Goal: Information Seeking & Learning: Learn about a topic

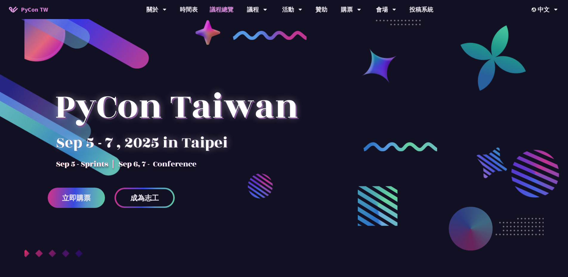
click at [223, 9] on link "議程總覽" at bounding box center [222, 9] width 36 height 19
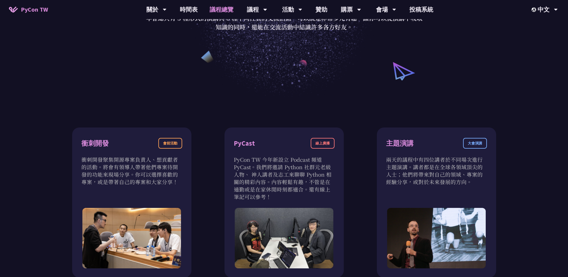
scroll to position [271, 0]
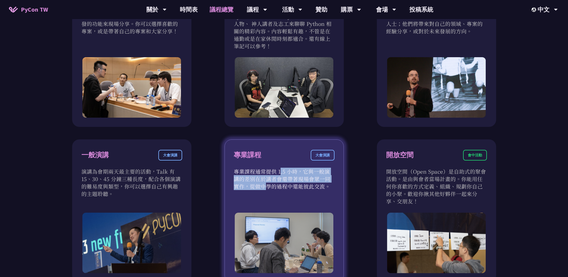
drag, startPoint x: 240, startPoint y: 173, endPoint x: 308, endPoint y: 175, distance: 68.6
click at [308, 175] on p "專業課程通常提供 1.5 小時，它與一般演講的差別在於講者會還帶著現場會眾一同實作，從做中學的過程中還能彼此交流。" at bounding box center [284, 179] width 101 height 22
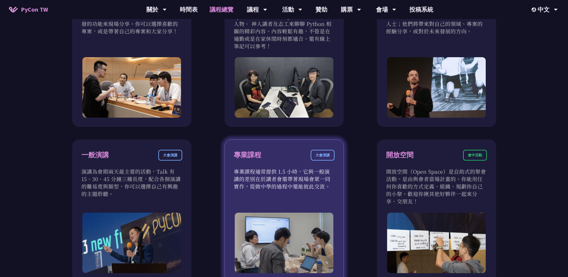
click at [290, 185] on p "專業課程通常提供 1.5 小時，它與一般演講的差別在於講者會還帶著現場會眾一同實作，從做中學的過程中還能彼此交流。" at bounding box center [284, 179] width 101 height 22
drag, startPoint x: 241, startPoint y: 181, endPoint x: 314, endPoint y: 181, distance: 72.4
click at [296, 183] on p "專業課程通常提供 1.5 小時，它與一般演講的差別在於講者會還帶著現場會眾一同實作，從做中學的過程中還能彼此交流。" at bounding box center [284, 179] width 101 height 22
click at [320, 180] on p "專業課程通常提供 1.5 小時，它與一般演講的差別在於講者會還帶著現場會眾一同實作，從做中學的過程中還能彼此交流。" at bounding box center [284, 179] width 101 height 22
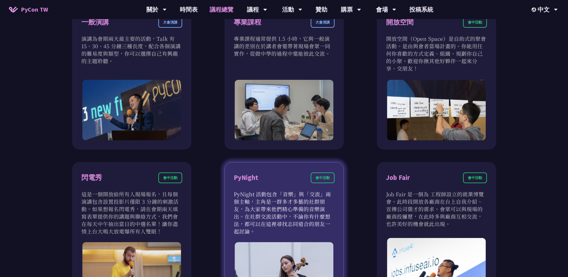
scroll to position [407, 0]
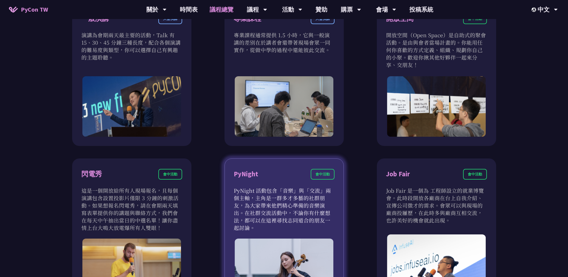
click at [272, 197] on p "PyNight 活動包含「音樂」與「交流」兩個主軸，主角是一群多才多藝的社群朋友，為大家帶來他們精心準備的音樂演出。在社群交流活動中，不論你有什麼想法，都可以…" at bounding box center [284, 209] width 101 height 45
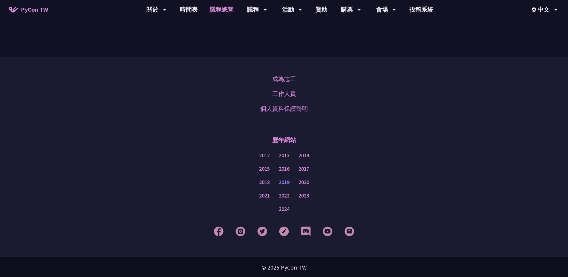
scroll to position [524, 0]
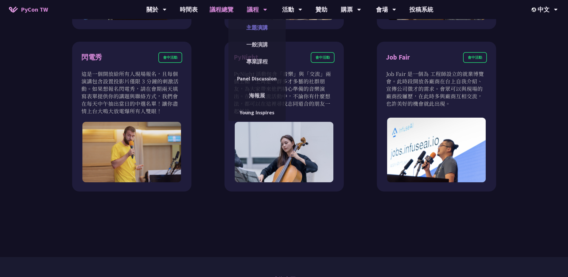
click at [256, 27] on link "主題演講" at bounding box center [256, 28] width 57 height 14
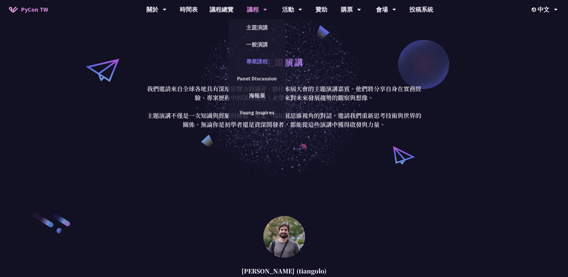
click at [261, 63] on link "專業課程" at bounding box center [256, 62] width 57 height 14
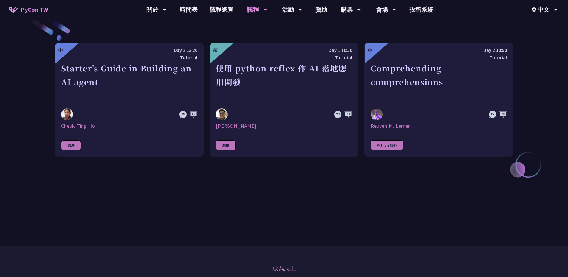
scroll to position [228, 0]
